Goal: Task Accomplishment & Management: Manage account settings

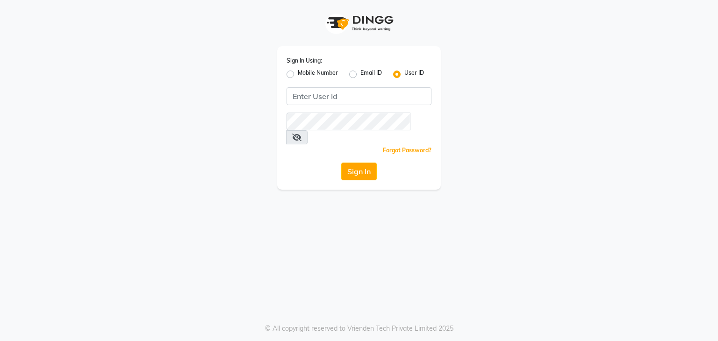
click at [298, 75] on label "Mobile Number" at bounding box center [318, 74] width 40 height 11
click at [298, 75] on input "Mobile Number" at bounding box center [301, 72] width 6 height 6
radio input "true"
radio input "false"
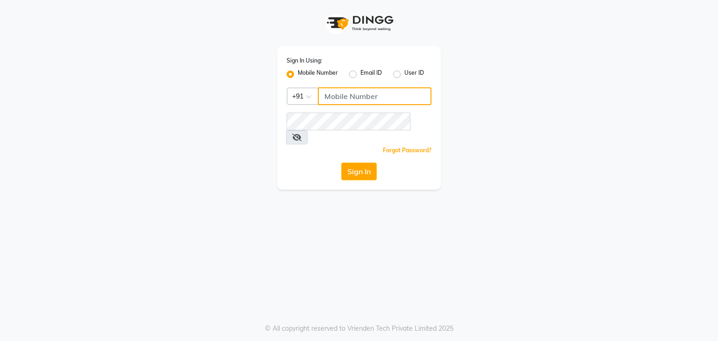
click at [385, 97] on input "Username" at bounding box center [375, 96] width 114 height 18
click at [378, 96] on input "Username" at bounding box center [375, 96] width 114 height 18
type input "6003374429"
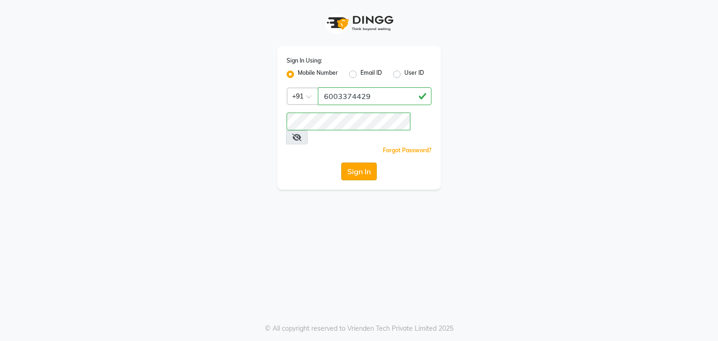
click at [364, 163] on button "Sign In" at bounding box center [359, 172] width 36 height 18
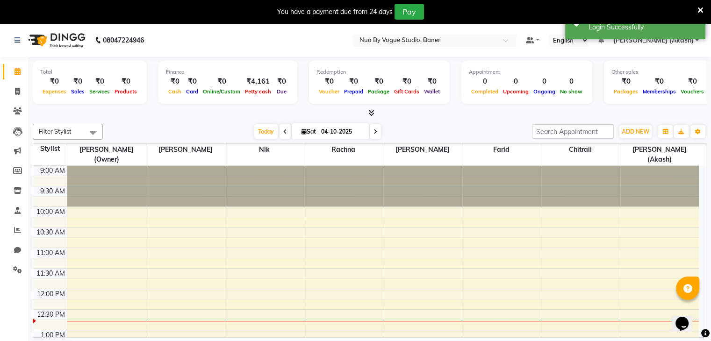
click at [326, 134] on input "04-10-2025" at bounding box center [341, 132] width 47 height 14
select select "10"
select select "2025"
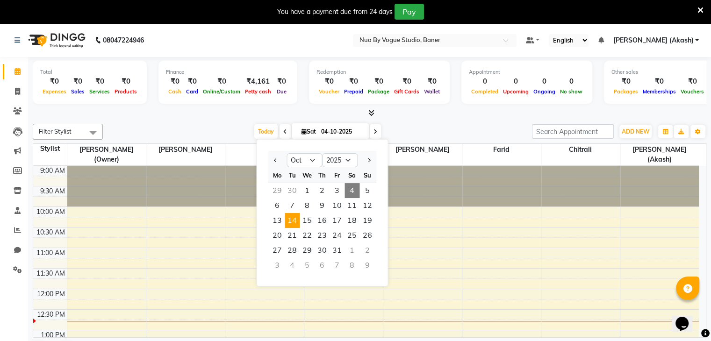
click at [293, 224] on span "14" at bounding box center [292, 220] width 15 height 15
type input "[DATE]"
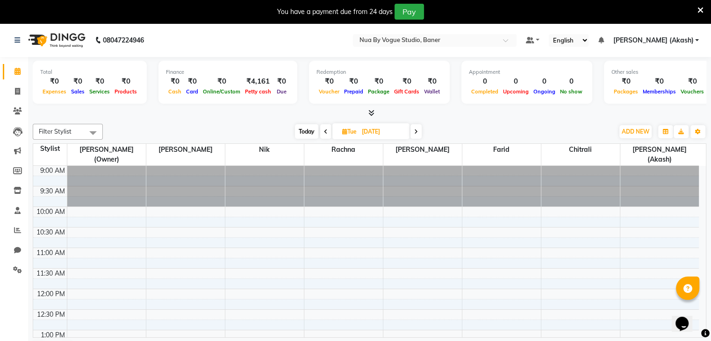
click at [366, 128] on input "[DATE]" at bounding box center [382, 132] width 47 height 14
select select "10"
select select "2025"
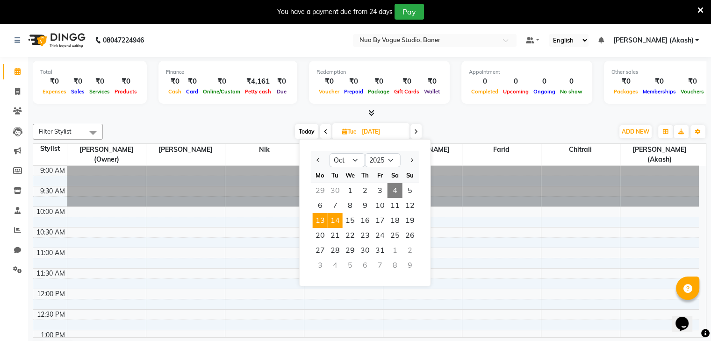
click at [323, 214] on span "13" at bounding box center [320, 220] width 15 height 15
type input "[DATE]"
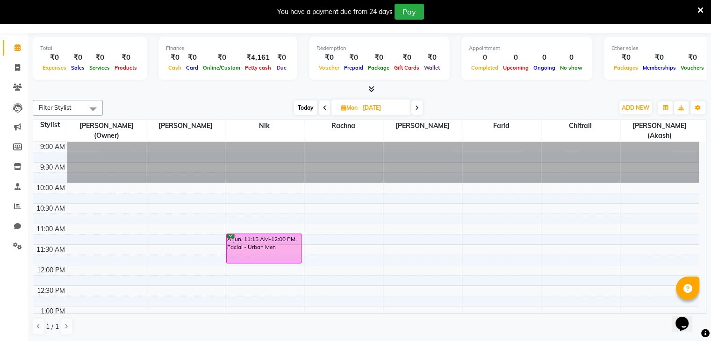
click at [364, 113] on input "[DATE]" at bounding box center [383, 108] width 47 height 14
select select "10"
select select "2025"
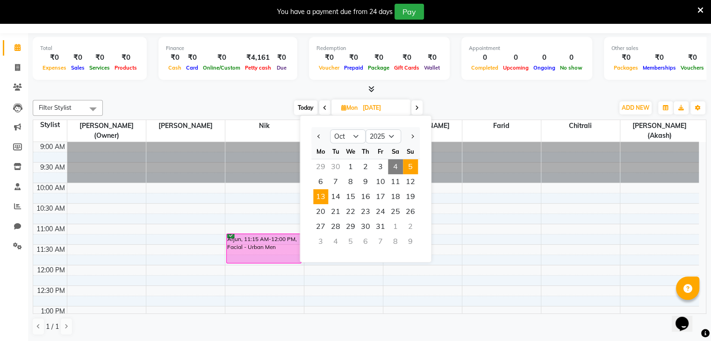
click at [407, 163] on span "5" at bounding box center [410, 166] width 15 height 15
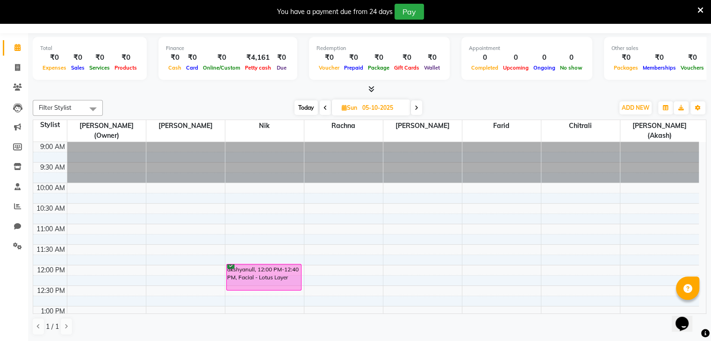
click at [306, 103] on span "Today" at bounding box center [305, 107] width 23 height 14
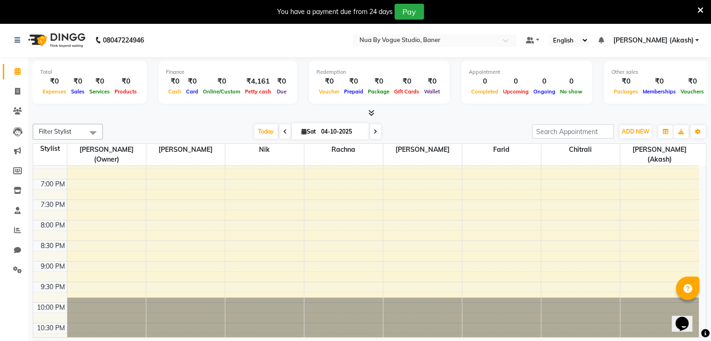
scroll to position [24, 0]
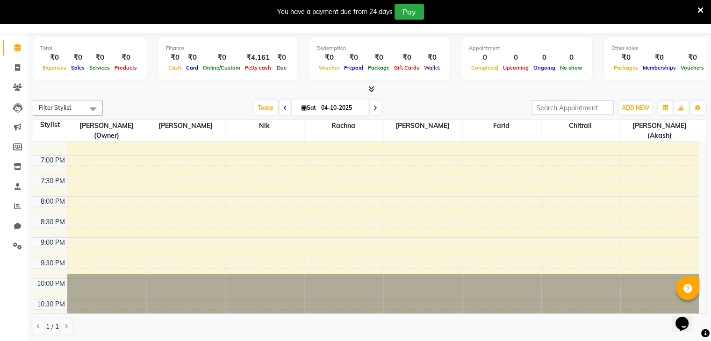
click at [371, 106] on span at bounding box center [375, 107] width 11 height 14
type input "05-10-2025"
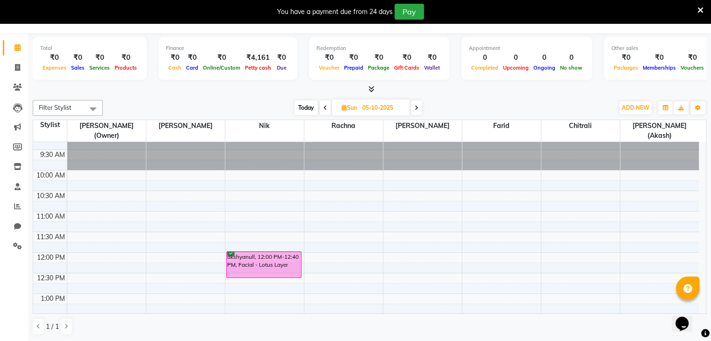
scroll to position [0, 0]
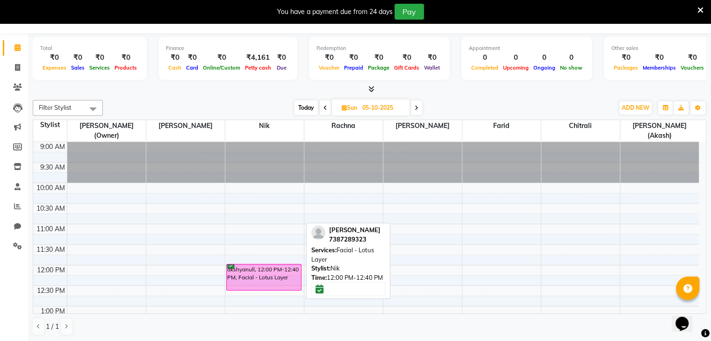
click at [274, 273] on div "akshyanull, 12:00 PM-12:40 PM, Facial - Lotus Layer" at bounding box center [264, 277] width 75 height 26
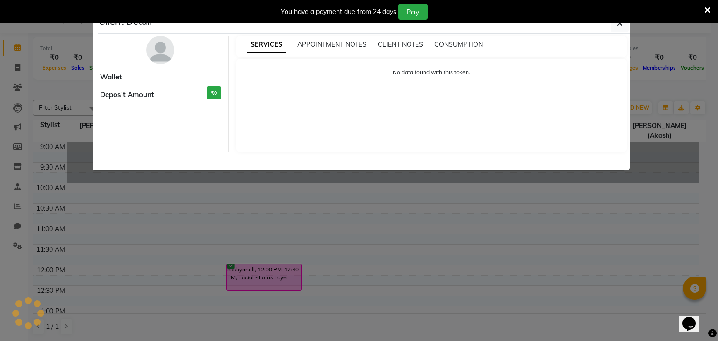
select select "6"
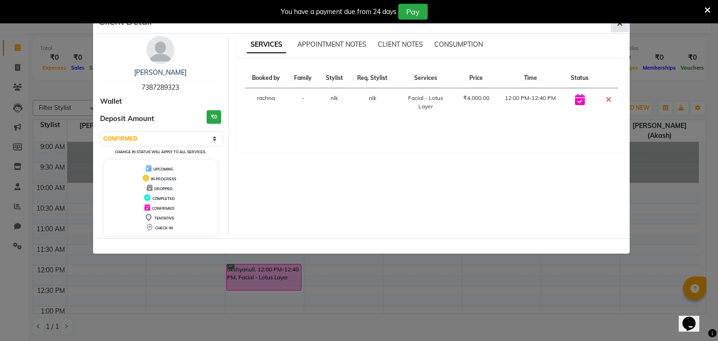
click at [619, 25] on icon "button" at bounding box center [620, 23] width 6 height 7
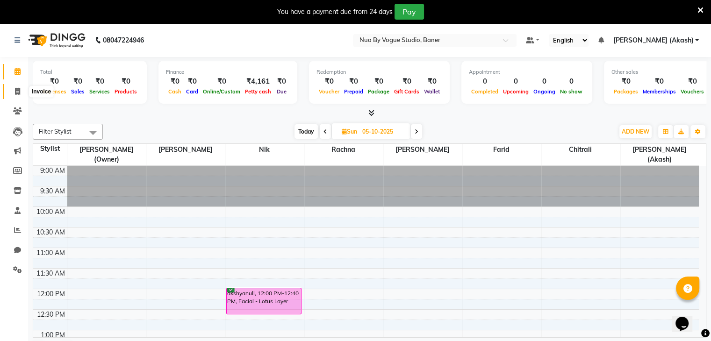
click at [12, 93] on span at bounding box center [17, 91] width 16 height 11
select select "8764"
select select "service"
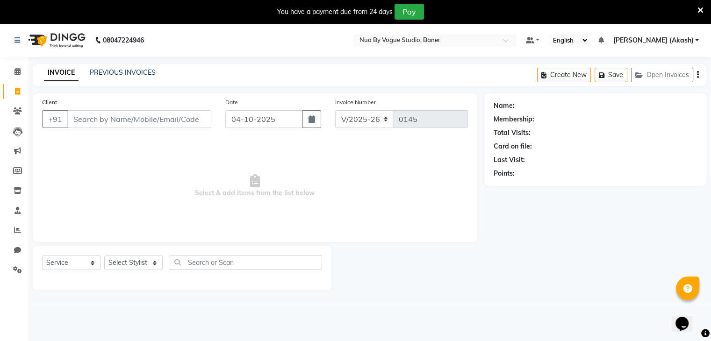
click at [87, 120] on input "Client" at bounding box center [139, 119] width 144 height 18
type input "8669430608"
click at [202, 116] on span "Add Client" at bounding box center [187, 118] width 37 height 9
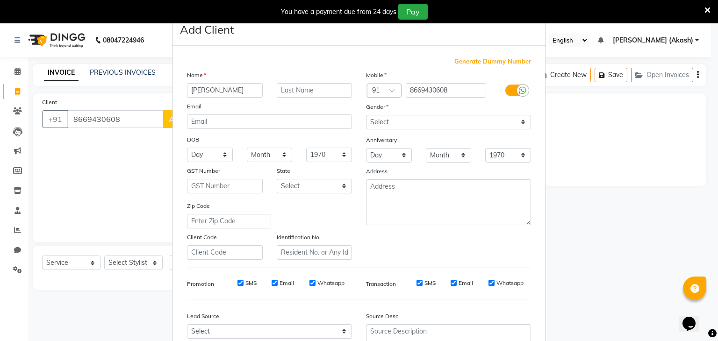
type input "[PERSON_NAME]"
click at [396, 124] on select "Select [DEMOGRAPHIC_DATA] [DEMOGRAPHIC_DATA] Other Prefer Not To Say" at bounding box center [448, 122] width 165 height 14
select select "[DEMOGRAPHIC_DATA]"
click at [366, 115] on select "Select [DEMOGRAPHIC_DATA] [DEMOGRAPHIC_DATA] Other Prefer Not To Say" at bounding box center [448, 122] width 165 height 14
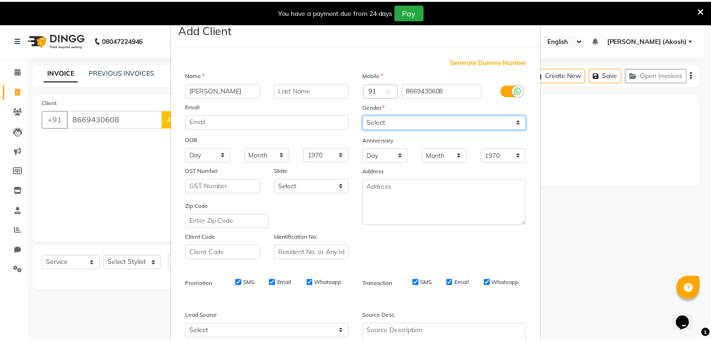
scroll to position [95, 0]
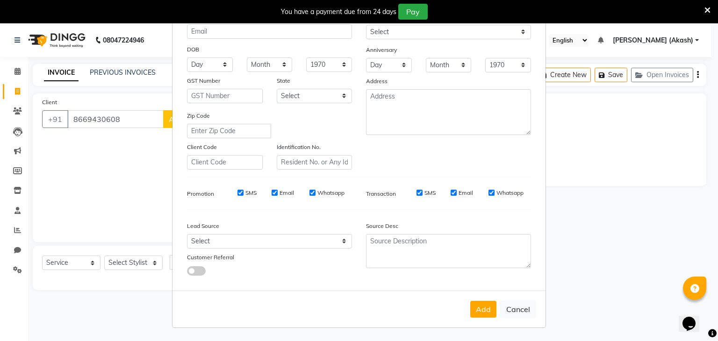
click at [467, 307] on div "Add Cancel" at bounding box center [358, 309] width 373 height 37
click at [478, 306] on button "Add" at bounding box center [483, 309] width 26 height 17
select select
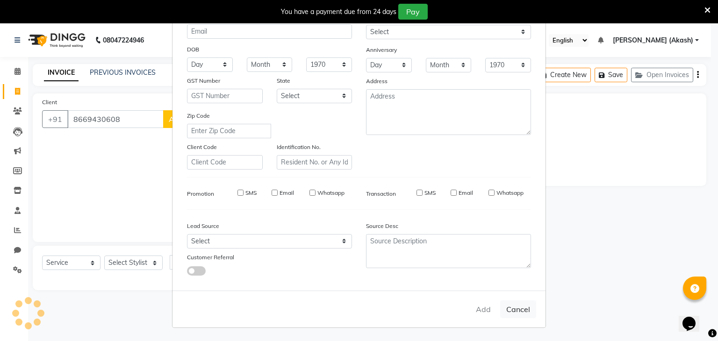
select select
checkbox input "false"
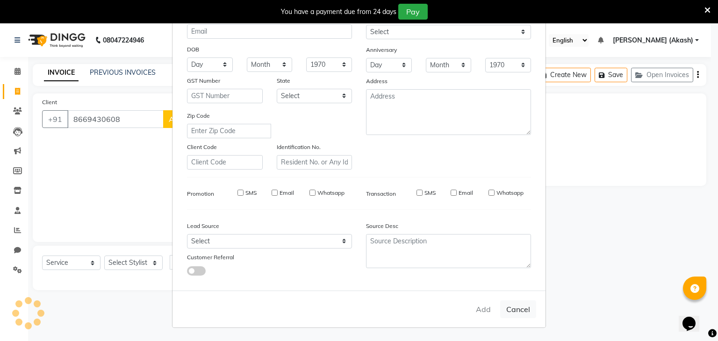
checkbox input "false"
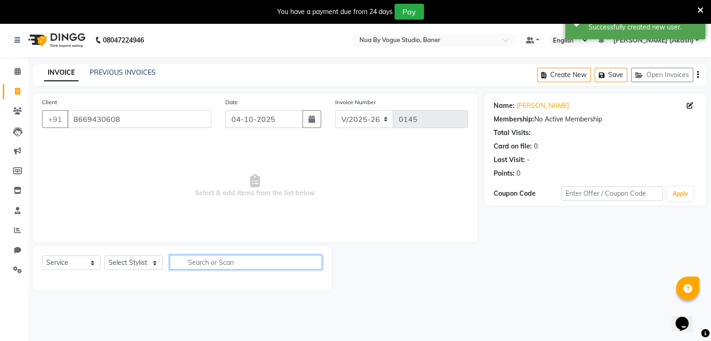
click at [208, 269] on input "text" at bounding box center [246, 262] width 152 height 14
type input "global"
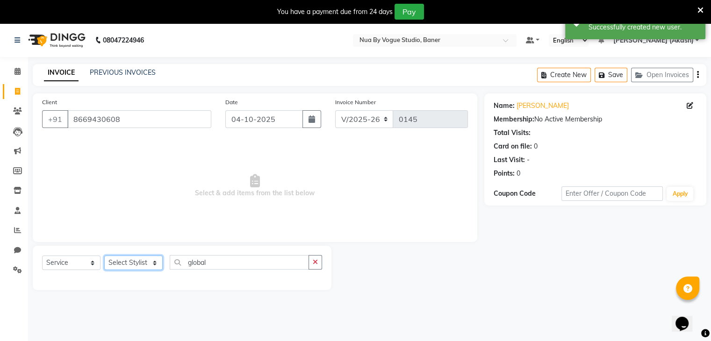
click at [149, 257] on select "Select Stylist Chitrali [PERSON_NAME](Owner) [PERSON_NAME] [PERSON_NAME] (Akash…" at bounding box center [133, 263] width 58 height 14
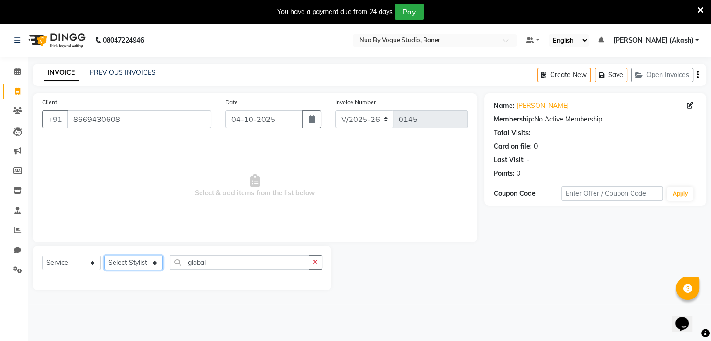
select select "89265"
click at [104, 256] on select "Select Stylist Chitrali [PERSON_NAME](Owner) [PERSON_NAME] [PERSON_NAME] (Akash…" at bounding box center [133, 263] width 58 height 14
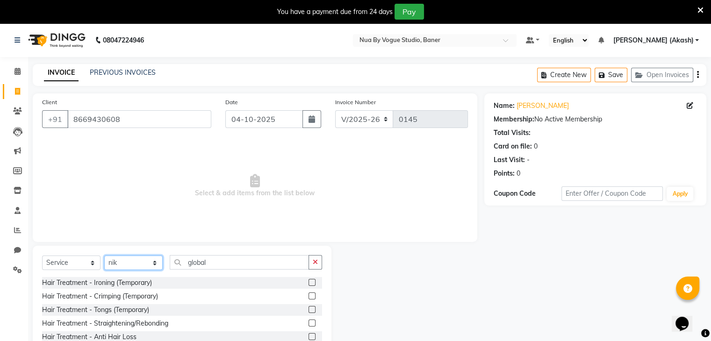
scroll to position [57, 0]
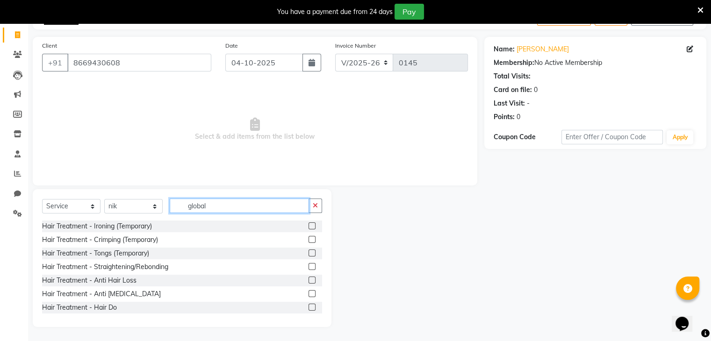
click at [235, 200] on input "global" at bounding box center [239, 206] width 139 height 14
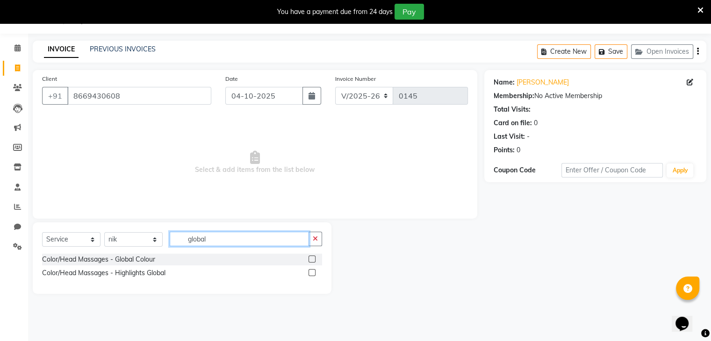
type input "global"
click at [313, 258] on label at bounding box center [311, 259] width 7 height 7
click at [313, 258] on input "checkbox" at bounding box center [311, 260] width 6 height 6
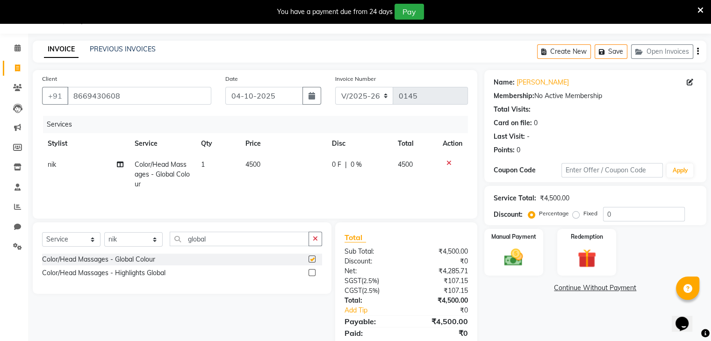
checkbox input "false"
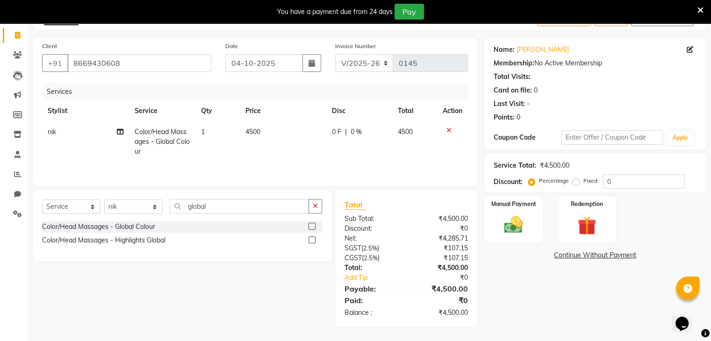
click at [335, 129] on span "0 F" at bounding box center [336, 132] width 9 height 10
select select "89265"
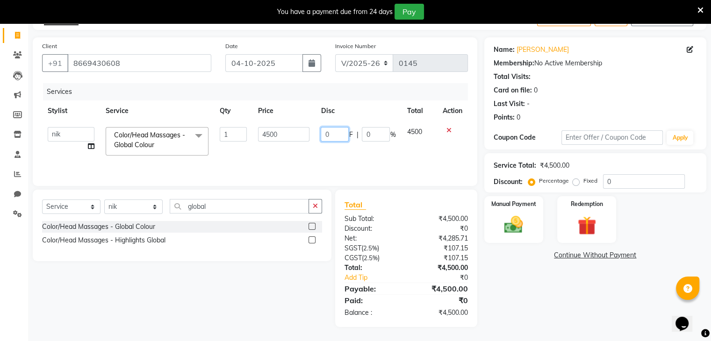
click at [341, 134] on input "0" at bounding box center [335, 134] width 28 height 14
type input "1700"
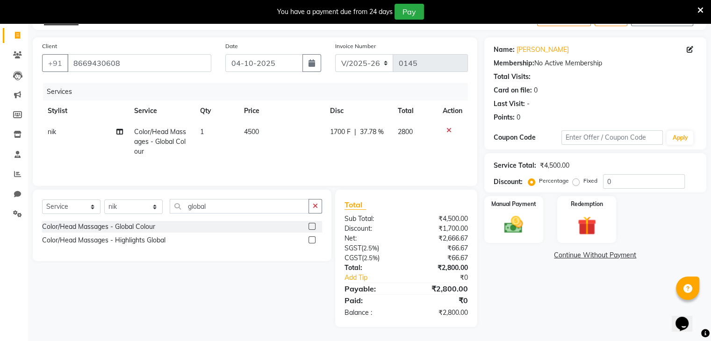
click at [347, 165] on div "Services Stylist Service Qty Price Disc Total Action nik Color/Head Massages - …" at bounding box center [255, 129] width 426 height 93
click at [525, 222] on img at bounding box center [513, 225] width 31 height 22
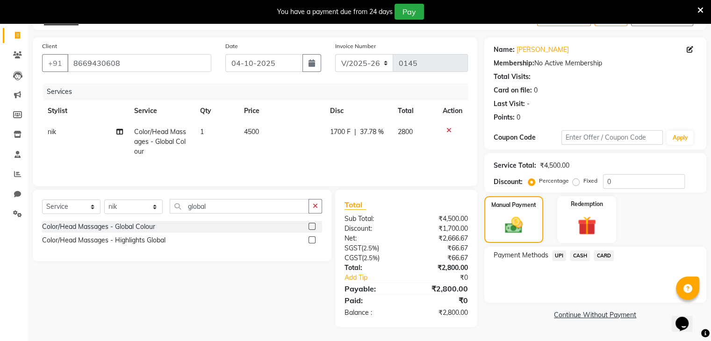
click at [557, 253] on span "UPI" at bounding box center [559, 255] width 14 height 11
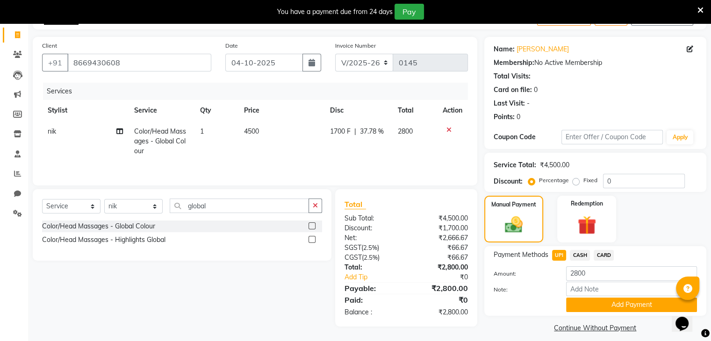
scroll to position [65, 0]
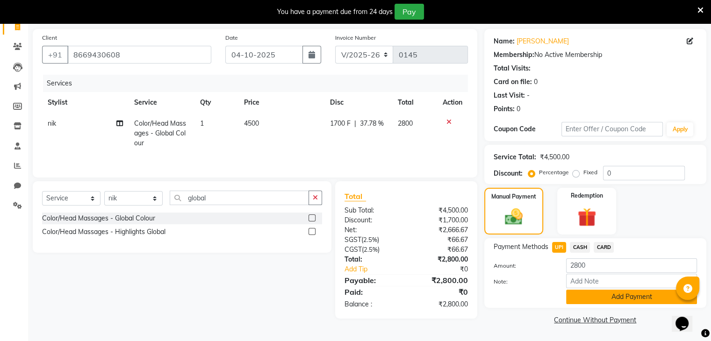
click at [585, 302] on button "Add Payment" at bounding box center [631, 297] width 131 height 14
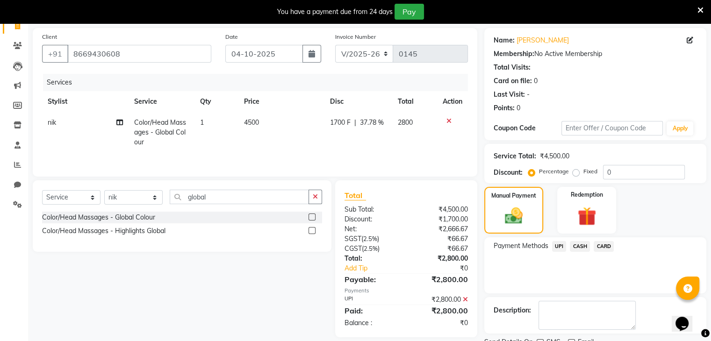
scroll to position [103, 0]
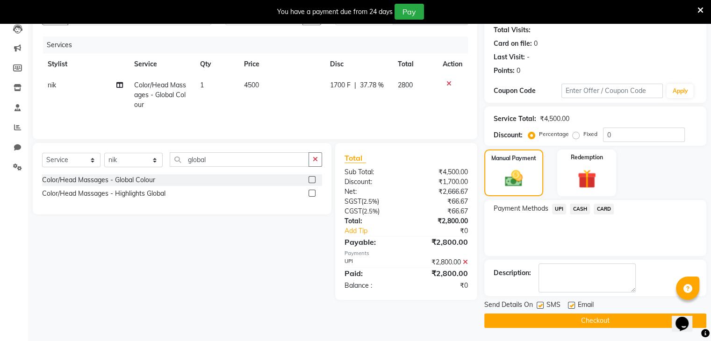
click at [535, 317] on button "Checkout" at bounding box center [595, 321] width 222 height 14
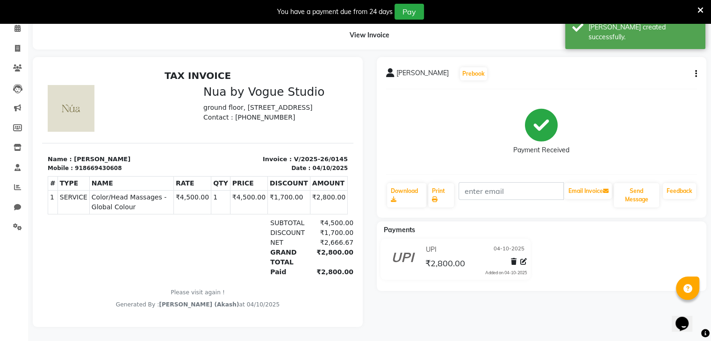
drag, startPoint x: 696, startPoint y: 10, endPoint x: 703, endPoint y: 8, distance: 7.7
click at [703, 8] on div "You have a payment due from 24 days Pay" at bounding box center [355, 11] width 711 height 23
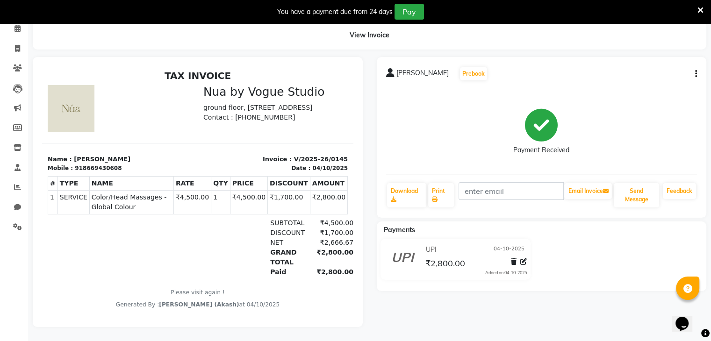
click at [703, 8] on div "You have a payment due from 24 days Pay" at bounding box center [355, 11] width 711 height 23
click at [699, 10] on icon at bounding box center [700, 10] width 6 height 8
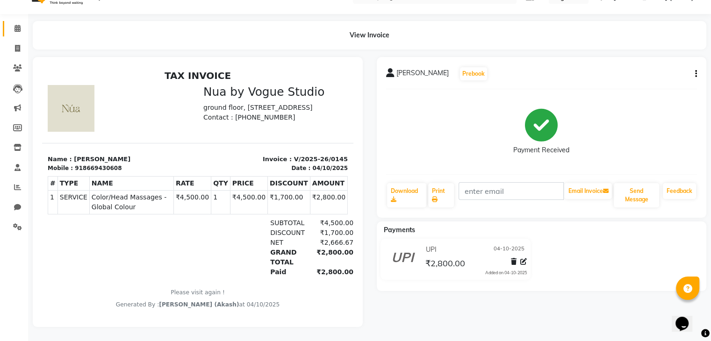
click at [21, 21] on link "Calendar" at bounding box center [14, 28] width 22 height 15
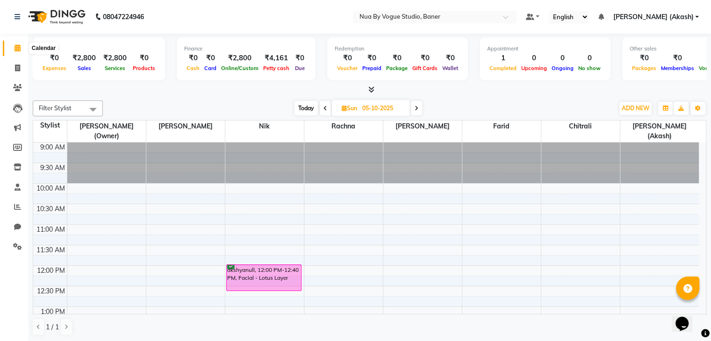
click at [21, 47] on span at bounding box center [17, 48] width 16 height 11
click at [17, 208] on icon at bounding box center [17, 206] width 7 height 7
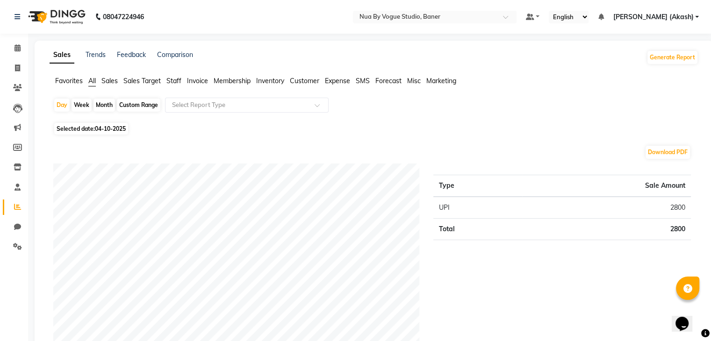
click at [112, 80] on span "Sales" at bounding box center [109, 81] width 16 height 8
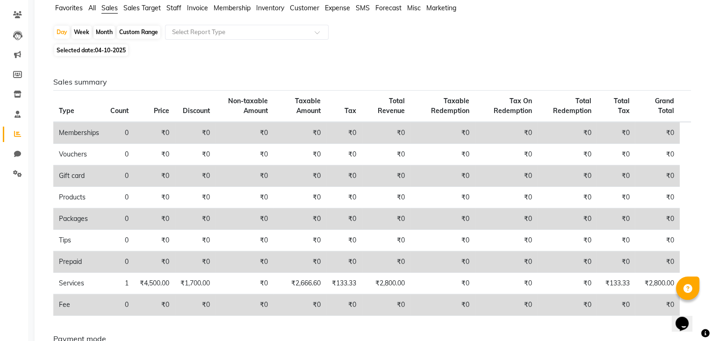
scroll to position [33, 0]
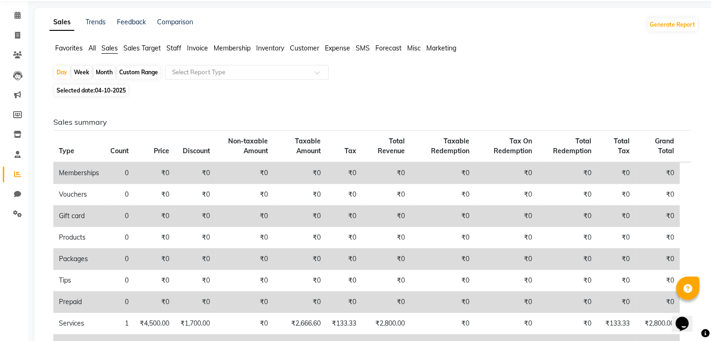
click at [145, 50] on span "Sales Target" at bounding box center [141, 48] width 37 height 8
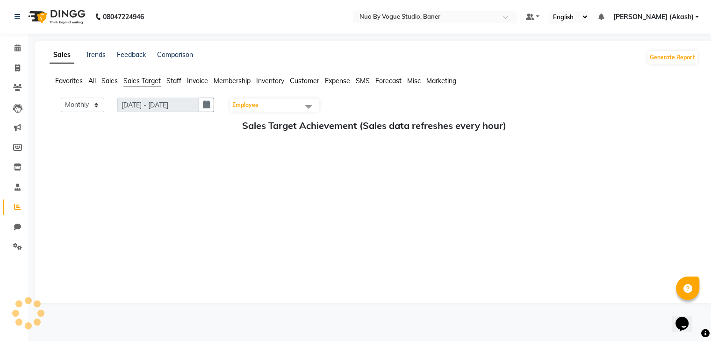
scroll to position [0, 0]
click at [337, 83] on span "Expense" at bounding box center [337, 81] width 25 height 8
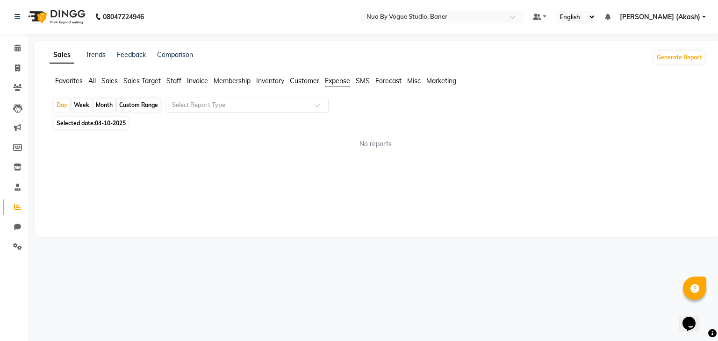
click at [95, 81] on span "All" at bounding box center [91, 81] width 7 height 8
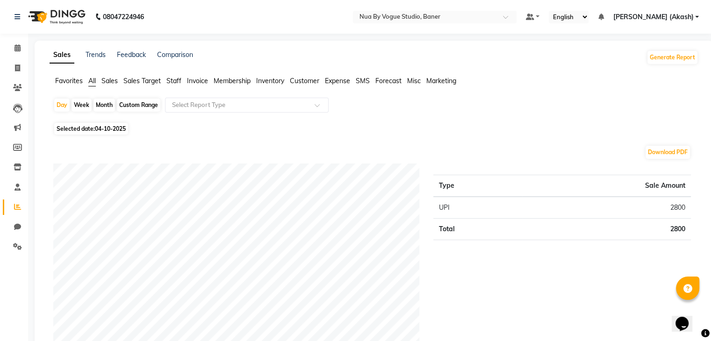
click at [126, 50] on div "Feedback" at bounding box center [131, 57] width 29 height 15
click at [126, 53] on link "Feedback" at bounding box center [131, 54] width 29 height 8
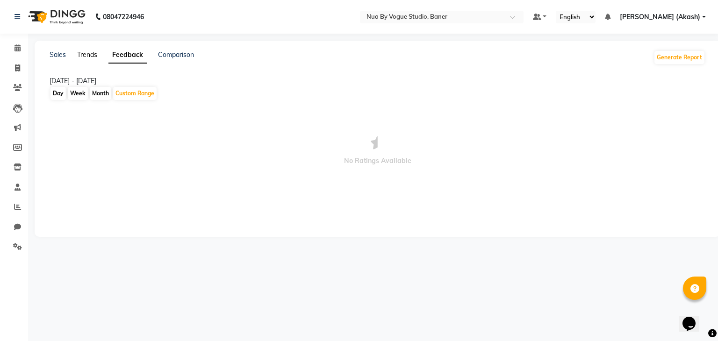
click at [94, 58] on link "Trends" at bounding box center [87, 54] width 20 height 8
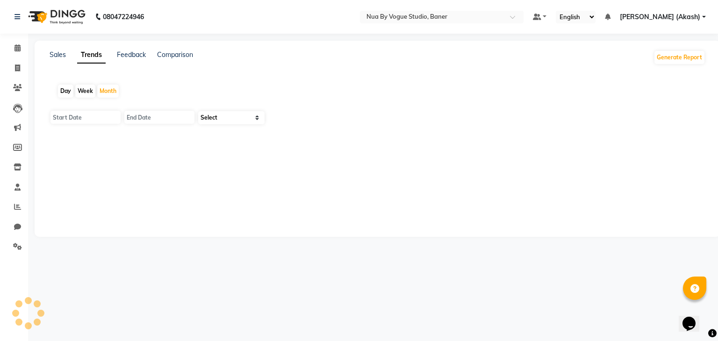
type input "01-10-2025"
type input "[DATE]"
select select "by_client"
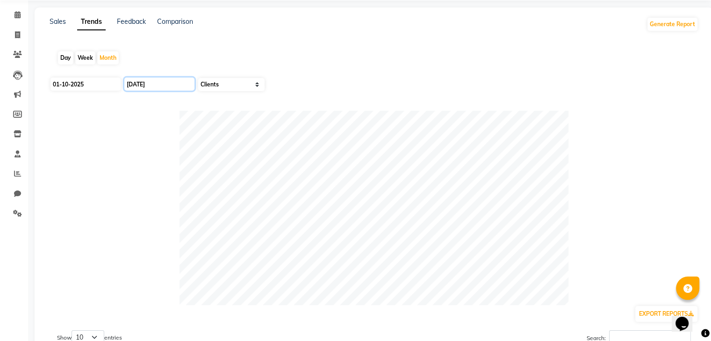
click at [140, 84] on input "[DATE]" at bounding box center [159, 84] width 70 height 13
select select "10"
select select "2025"
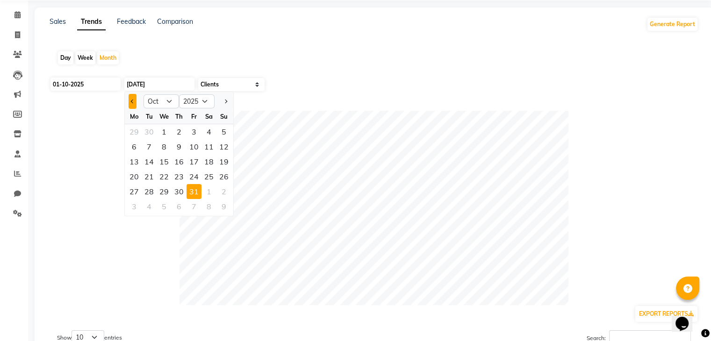
click at [131, 107] on button "Previous month" at bounding box center [132, 101] width 8 height 15
select select "8"
click at [190, 135] on div "1" at bounding box center [193, 131] width 15 height 15
type input "[DATE]"
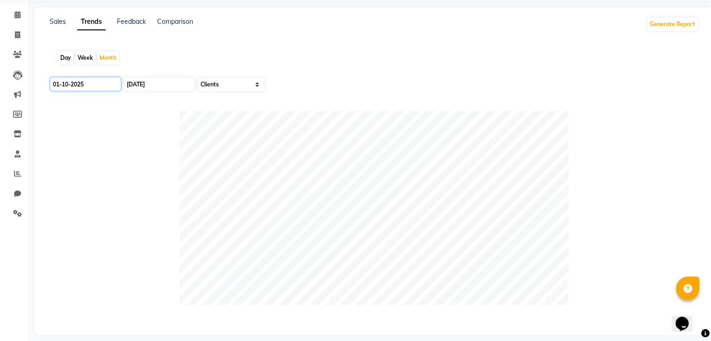
click at [96, 78] on input "01-10-2025" at bounding box center [85, 84] width 70 height 13
select select "10"
select select "2025"
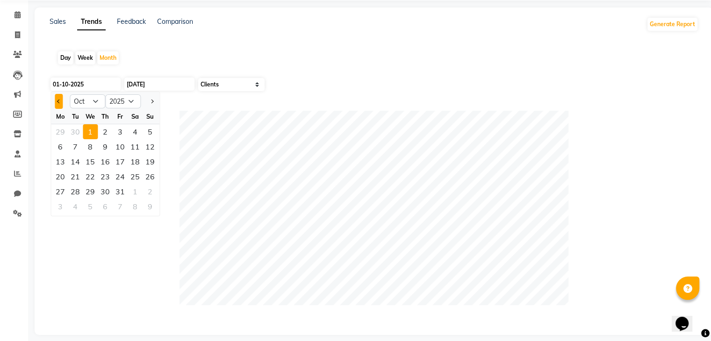
click at [56, 99] on button "Previous month" at bounding box center [59, 101] width 8 height 15
click at [56, 100] on button "Previous month" at bounding box center [59, 101] width 8 height 15
select select "8"
click at [120, 130] on div "1" at bounding box center [120, 131] width 15 height 15
type input "[DATE]"
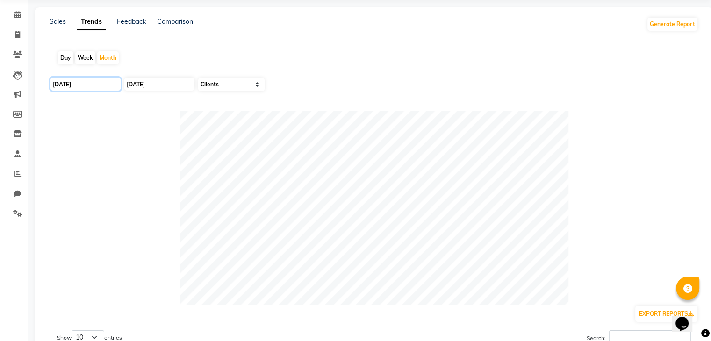
click at [112, 81] on input "[DATE]" at bounding box center [85, 84] width 70 height 13
select select "8"
select select "2025"
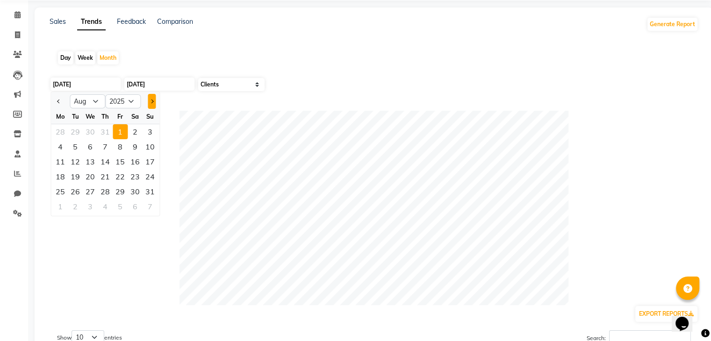
click at [150, 98] on button "Next month" at bounding box center [152, 101] width 8 height 15
select select "9"
click at [62, 129] on div "1" at bounding box center [60, 131] width 15 height 15
type input "01-09-2025"
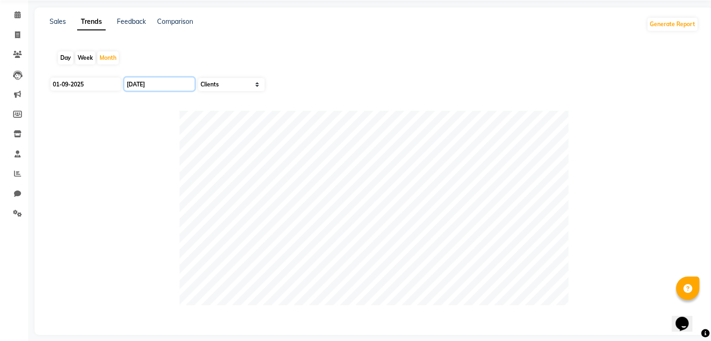
click at [150, 78] on input "[DATE]" at bounding box center [159, 84] width 70 height 13
select select "8"
select select "2025"
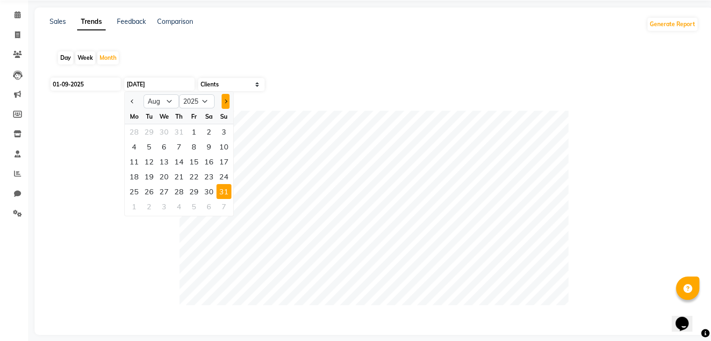
click at [224, 104] on button "Next month" at bounding box center [225, 101] width 8 height 15
select select "9"
click at [150, 191] on div "30" at bounding box center [149, 191] width 15 height 15
type input "30-09-2025"
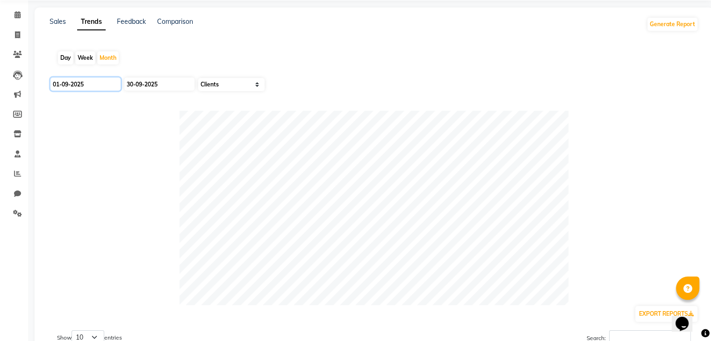
click at [107, 85] on input "01-09-2025" at bounding box center [85, 84] width 70 height 13
select select "9"
select select "2025"
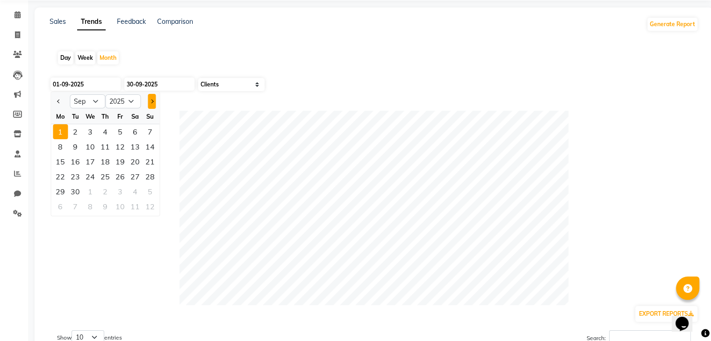
click at [148, 101] on button "Next month" at bounding box center [152, 101] width 8 height 15
select select "10"
click at [84, 128] on div "1" at bounding box center [90, 131] width 15 height 15
type input "01-10-2025"
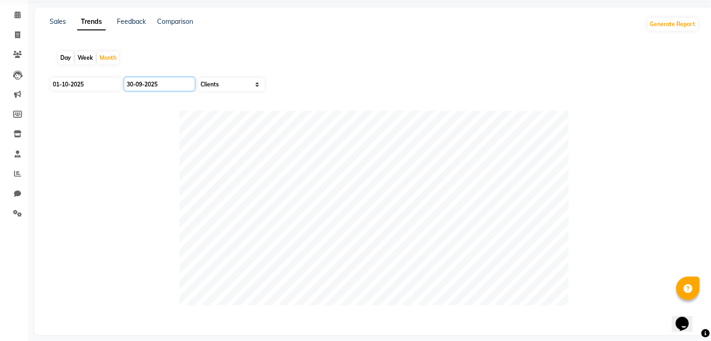
click at [166, 85] on input "30-09-2025" at bounding box center [159, 84] width 70 height 13
select select "9"
select select "2025"
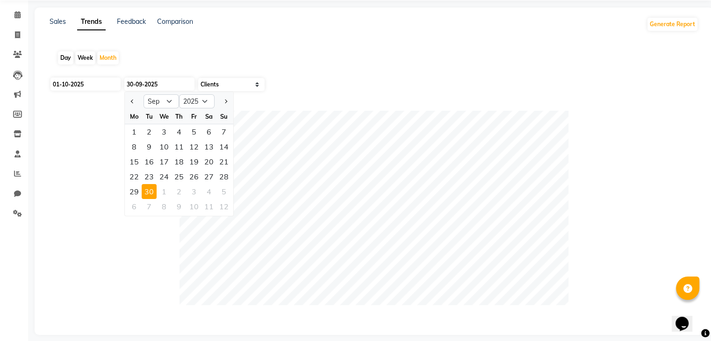
click at [220, 98] on div at bounding box center [223, 101] width 19 height 15
click at [228, 100] on button "Next month" at bounding box center [225, 101] width 8 height 15
select select "10"
click at [138, 149] on div "6" at bounding box center [134, 146] width 15 height 15
type input "[DATE]"
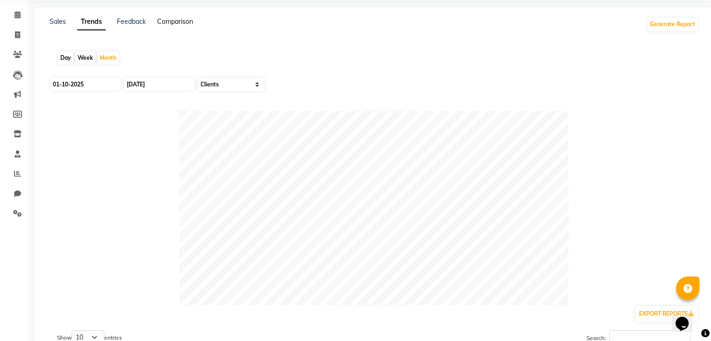
click at [179, 23] on link "Comparison" at bounding box center [175, 21] width 36 height 8
select select "single_date"
select select "single_date_dash"
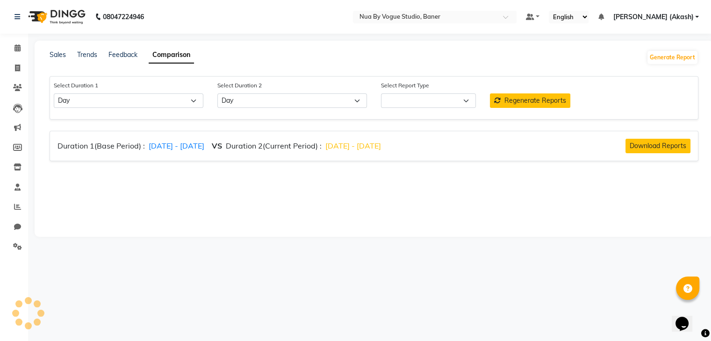
select select "comparison_report"
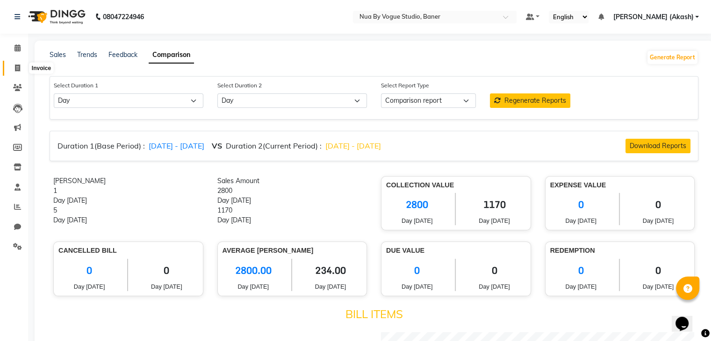
click at [15, 67] on icon at bounding box center [17, 67] width 5 height 7
select select "8764"
select select "service"
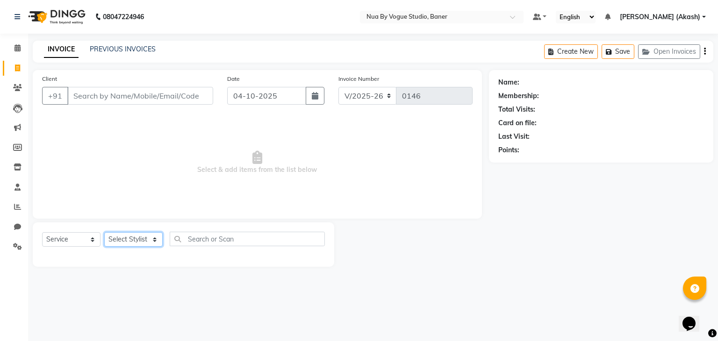
click at [137, 235] on select "Select Stylist Chitrali [PERSON_NAME](Owner) [PERSON_NAME] [PERSON_NAME] (Akash…" at bounding box center [133, 239] width 58 height 14
select select "89459"
click at [104, 233] on select "Select Stylist Chitrali [PERSON_NAME](Owner) [PERSON_NAME] [PERSON_NAME] (Akash…" at bounding box center [133, 239] width 58 height 14
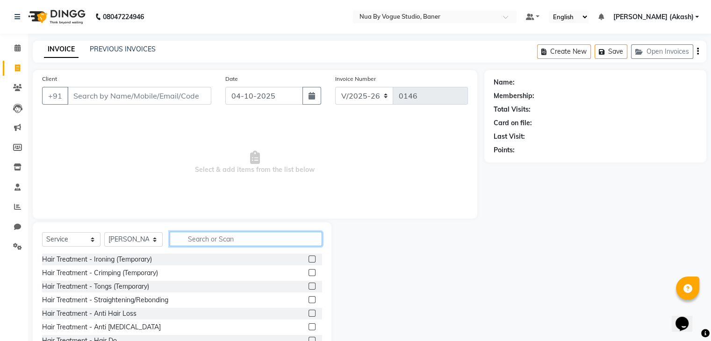
click at [185, 238] on input "text" at bounding box center [246, 239] width 152 height 14
type input "eye"
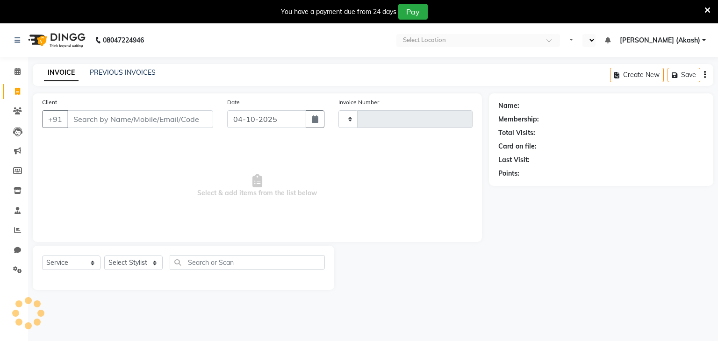
select select "service"
type input "0146"
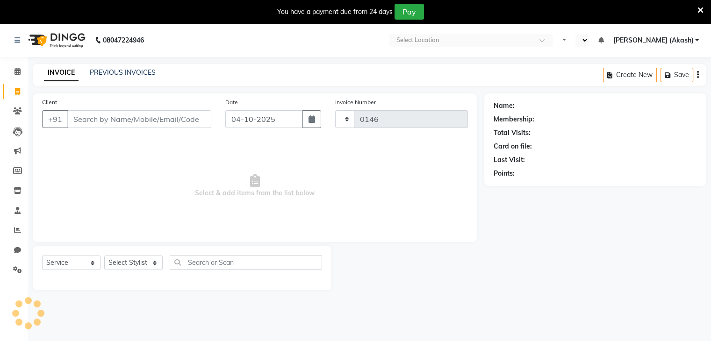
select select "en"
select select "8764"
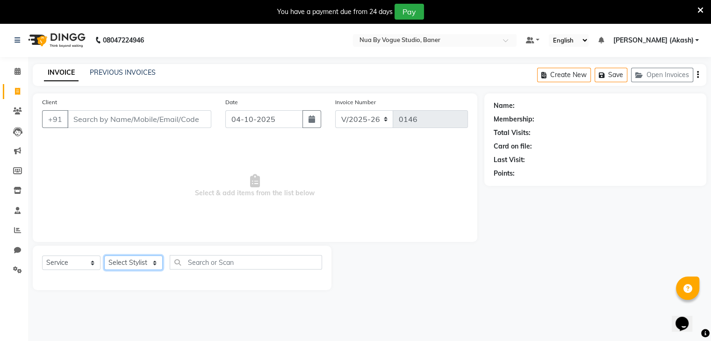
click at [153, 264] on select "Select Stylist Chitrali [PERSON_NAME](Owner) [PERSON_NAME] [PERSON_NAME] (Akash…" at bounding box center [133, 263] width 58 height 14
select select "89459"
click at [104, 256] on select "Select Stylist Chitrali [PERSON_NAME](Owner) [PERSON_NAME] [PERSON_NAME] (Akash…" at bounding box center [133, 263] width 58 height 14
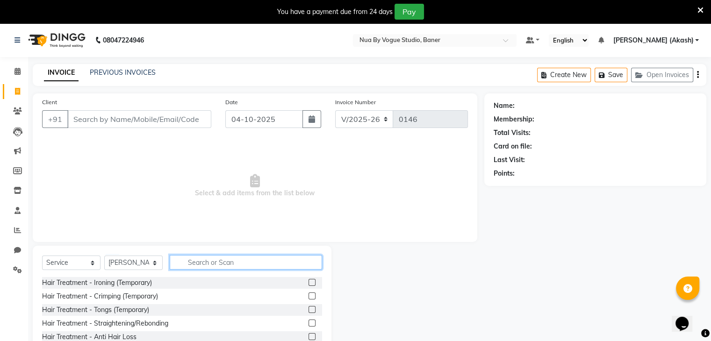
click at [217, 262] on input "text" at bounding box center [246, 262] width 152 height 14
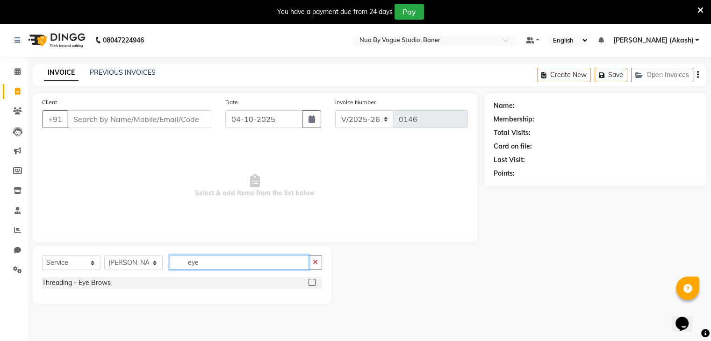
type input "eye"
click at [309, 283] on label at bounding box center [311, 282] width 7 height 7
click at [309, 283] on input "checkbox" at bounding box center [311, 283] width 6 height 6
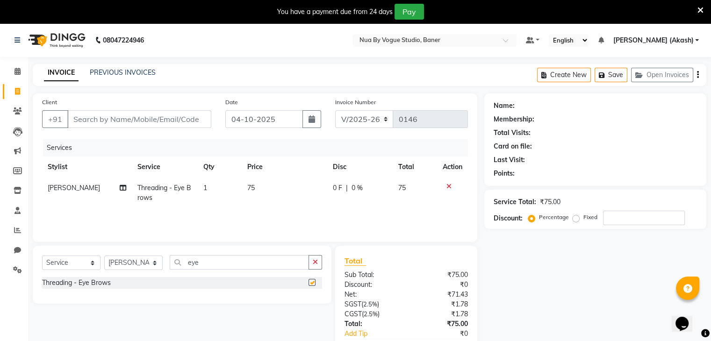
checkbox input "false"
click at [277, 264] on input "eye" at bounding box center [239, 262] width 139 height 14
type input "e"
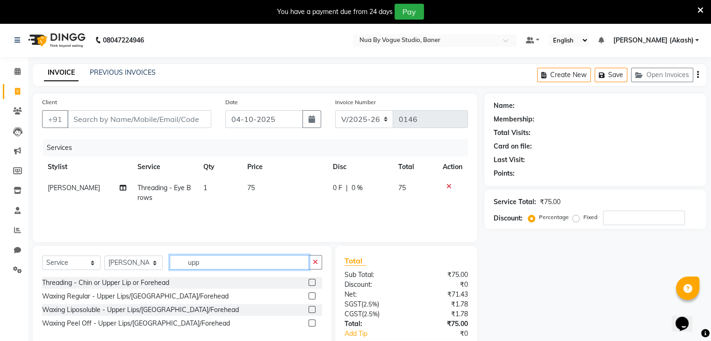
type input "upp"
click at [310, 283] on label at bounding box center [311, 282] width 7 height 7
click at [310, 283] on input "checkbox" at bounding box center [311, 283] width 6 height 6
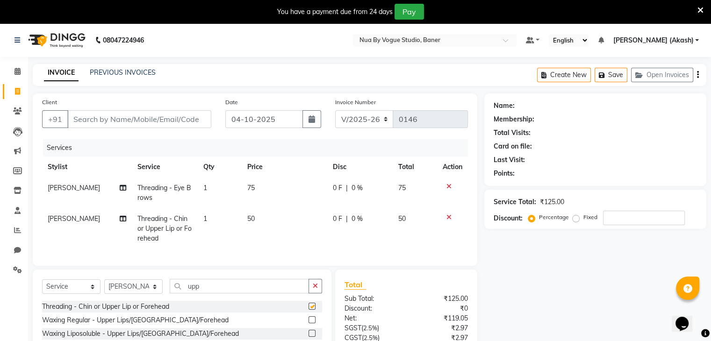
checkbox input "false"
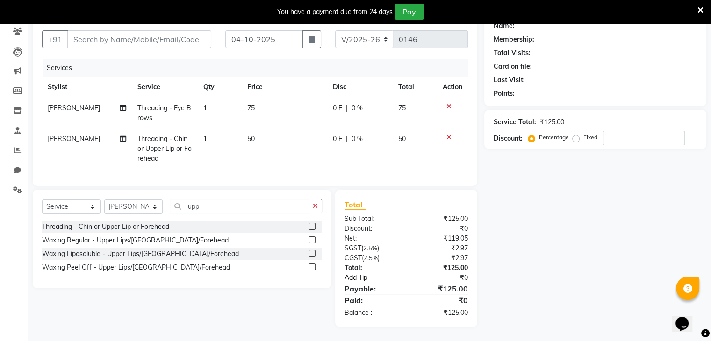
scroll to position [87, 0]
click at [698, 12] on icon at bounding box center [700, 10] width 6 height 8
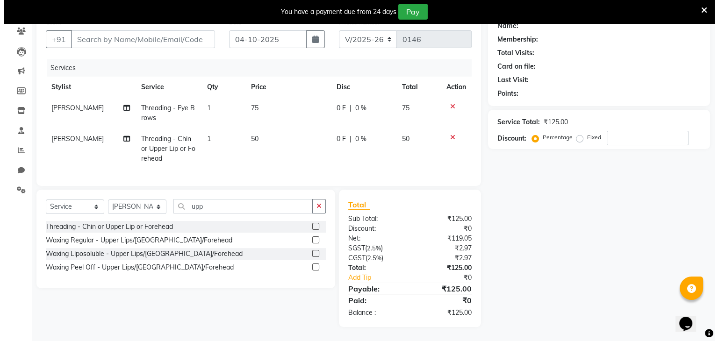
scroll to position [64, 0]
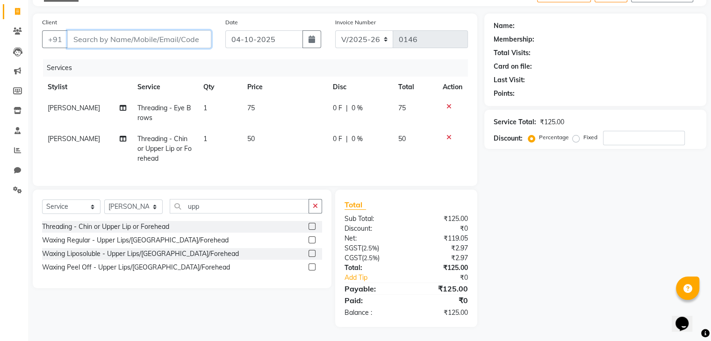
click at [171, 30] on input "Client" at bounding box center [139, 39] width 144 height 18
type input "7"
type input "0"
type input "7745854405"
click at [175, 30] on button "Add Client" at bounding box center [187, 39] width 48 height 18
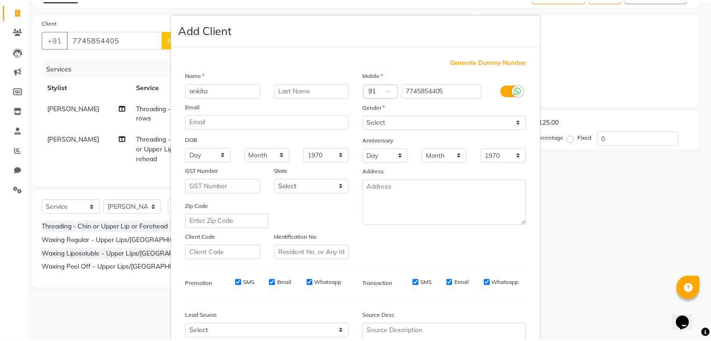
scroll to position [95, 0]
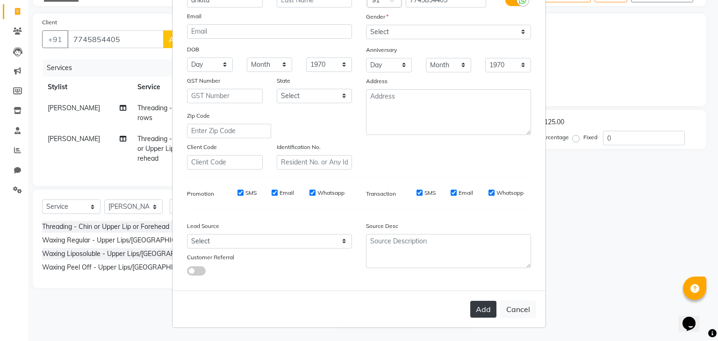
type input "ankita"
click at [473, 306] on button "Add" at bounding box center [483, 309] width 26 height 17
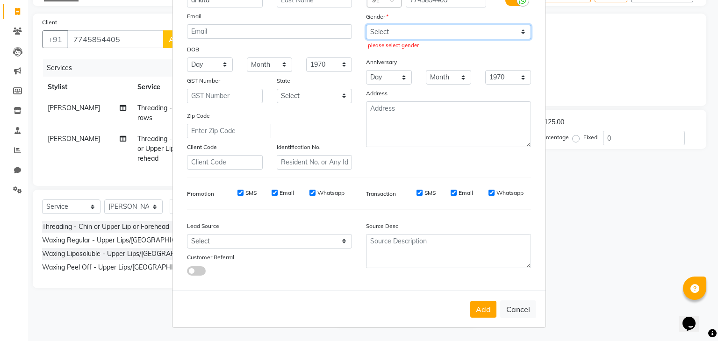
click at [406, 25] on select "Select [DEMOGRAPHIC_DATA] [DEMOGRAPHIC_DATA] Other Prefer Not To Say" at bounding box center [448, 32] width 165 height 14
select select "[DEMOGRAPHIC_DATA]"
click at [366, 25] on select "Select [DEMOGRAPHIC_DATA] [DEMOGRAPHIC_DATA] Other Prefer Not To Say" at bounding box center [448, 32] width 165 height 14
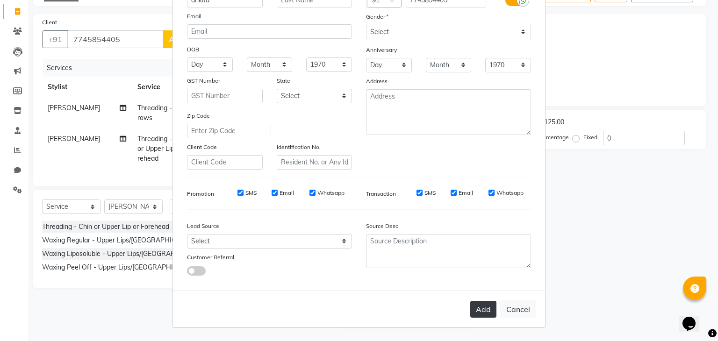
click at [473, 317] on button "Add" at bounding box center [483, 309] width 26 height 17
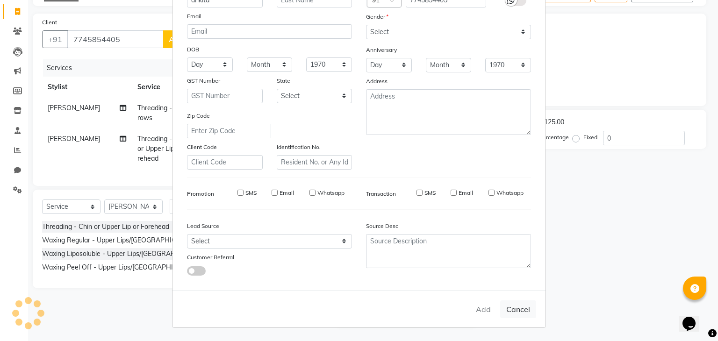
select select
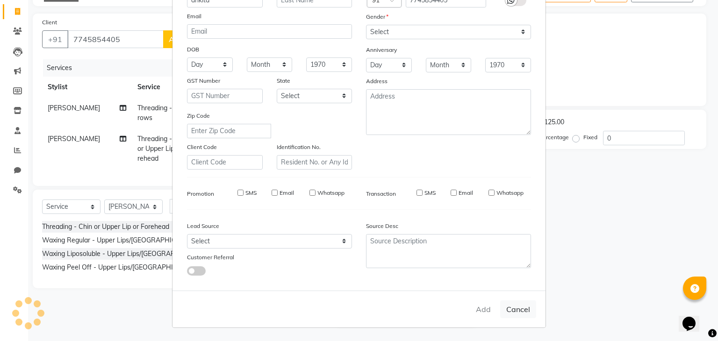
select select
checkbox input "false"
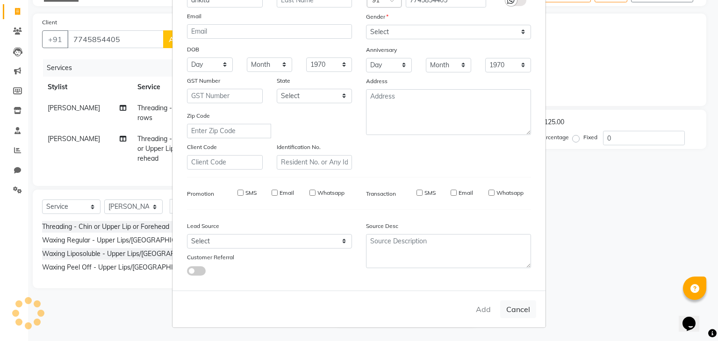
checkbox input "false"
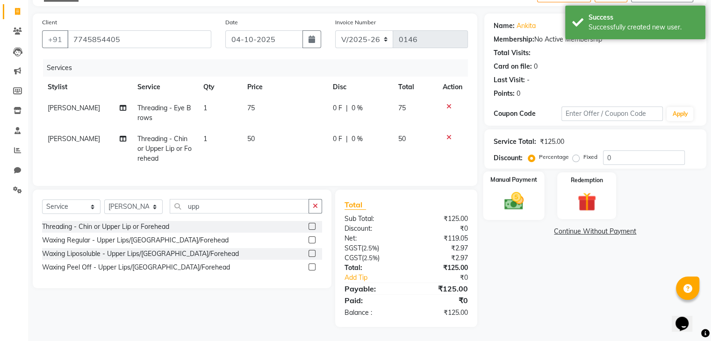
click at [517, 200] on img at bounding box center [513, 201] width 31 height 22
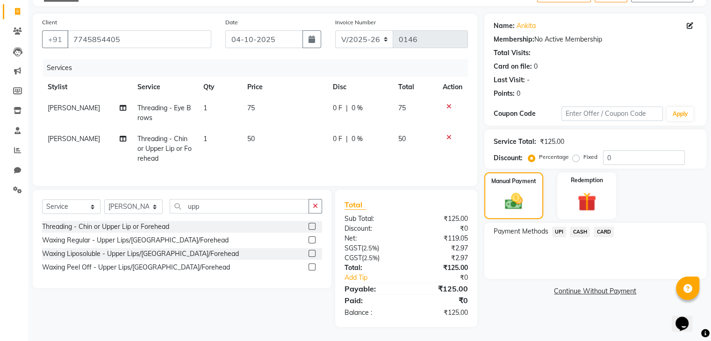
click at [577, 227] on span "CASH" at bounding box center [580, 232] width 20 height 11
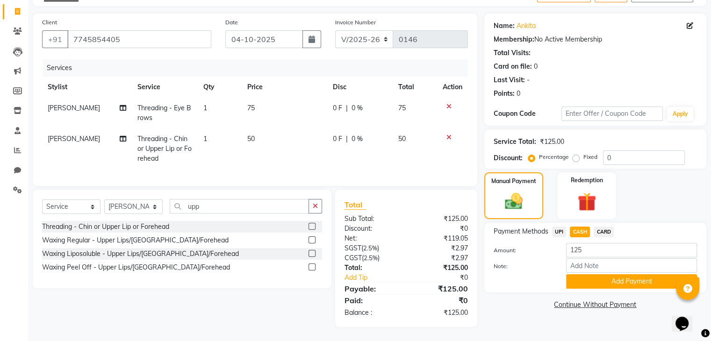
click at [559, 227] on span "UPI" at bounding box center [559, 232] width 14 height 11
click at [581, 274] on button "Add Payment" at bounding box center [631, 281] width 131 height 14
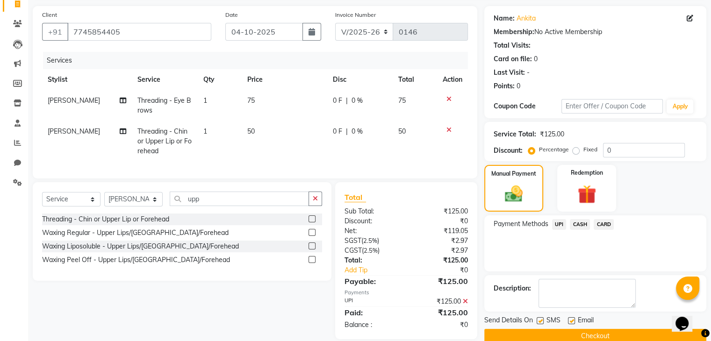
scroll to position [84, 0]
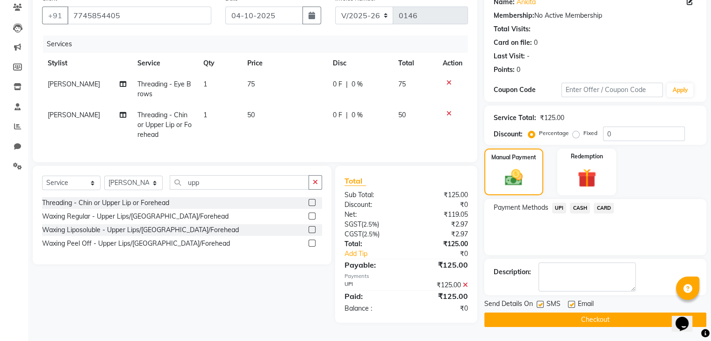
click at [541, 301] on label at bounding box center [539, 304] width 7 height 7
click at [541, 302] on input "checkbox" at bounding box center [539, 305] width 6 height 6
checkbox input "false"
click at [547, 313] on button "Checkout" at bounding box center [595, 320] width 222 height 14
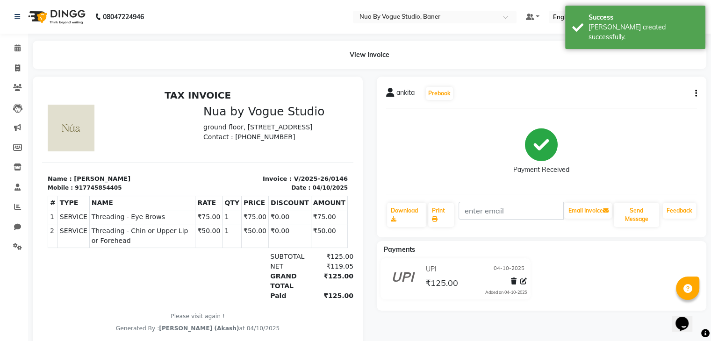
click at [60, 15] on img at bounding box center [56, 17] width 64 height 26
